Goal: Task Accomplishment & Management: Manage account settings

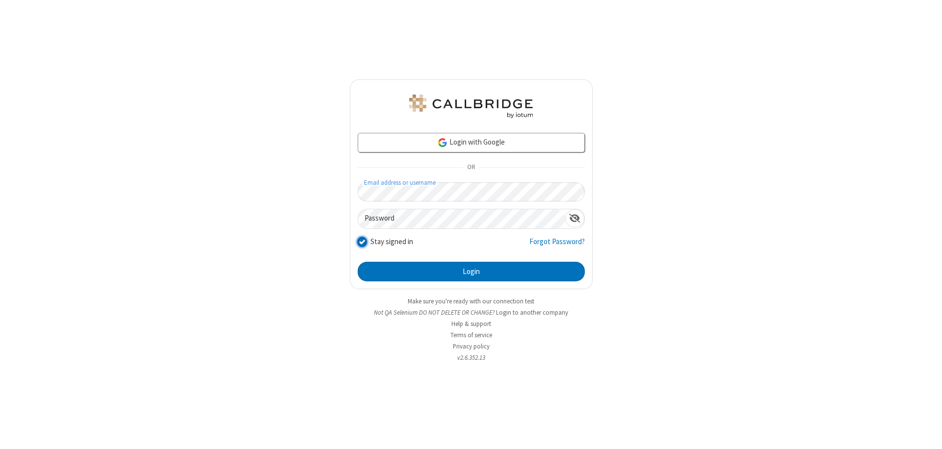
click at [362, 241] on input "Stay signed in" at bounding box center [362, 241] width 9 height 10
checkbox input "false"
click at [471, 272] on button "Login" at bounding box center [471, 272] width 227 height 20
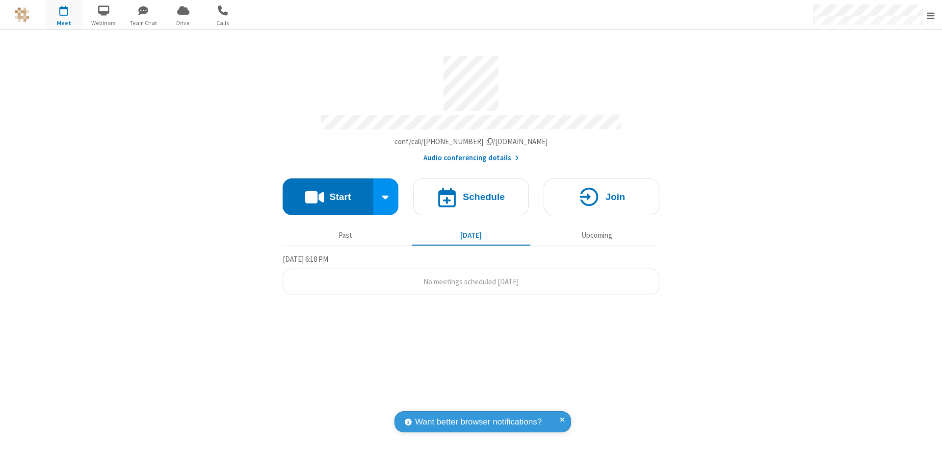
click at [931, 15] on span "Open menu" at bounding box center [931, 16] width 8 height 10
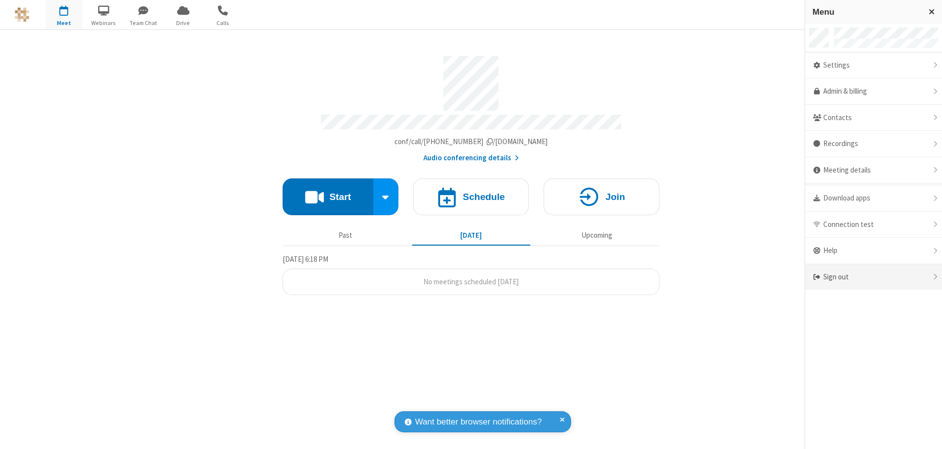
click at [873, 277] on div "Sign out" at bounding box center [873, 277] width 137 height 26
